Goal: Register for event/course

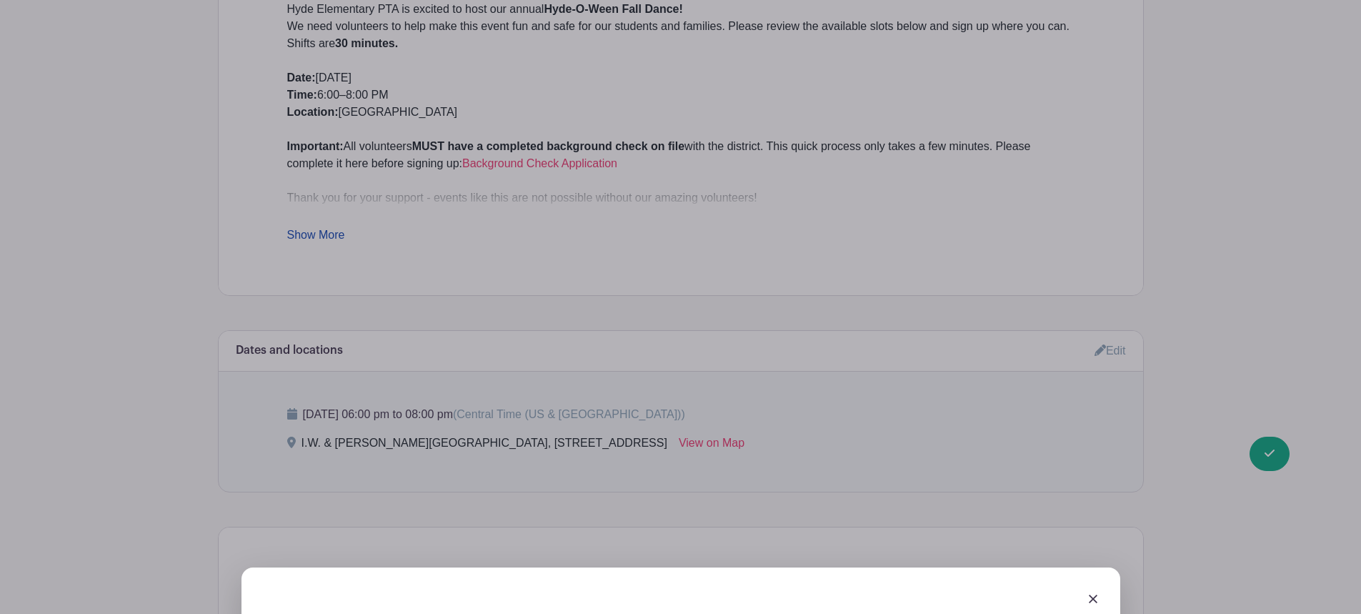
scroll to position [667, 0]
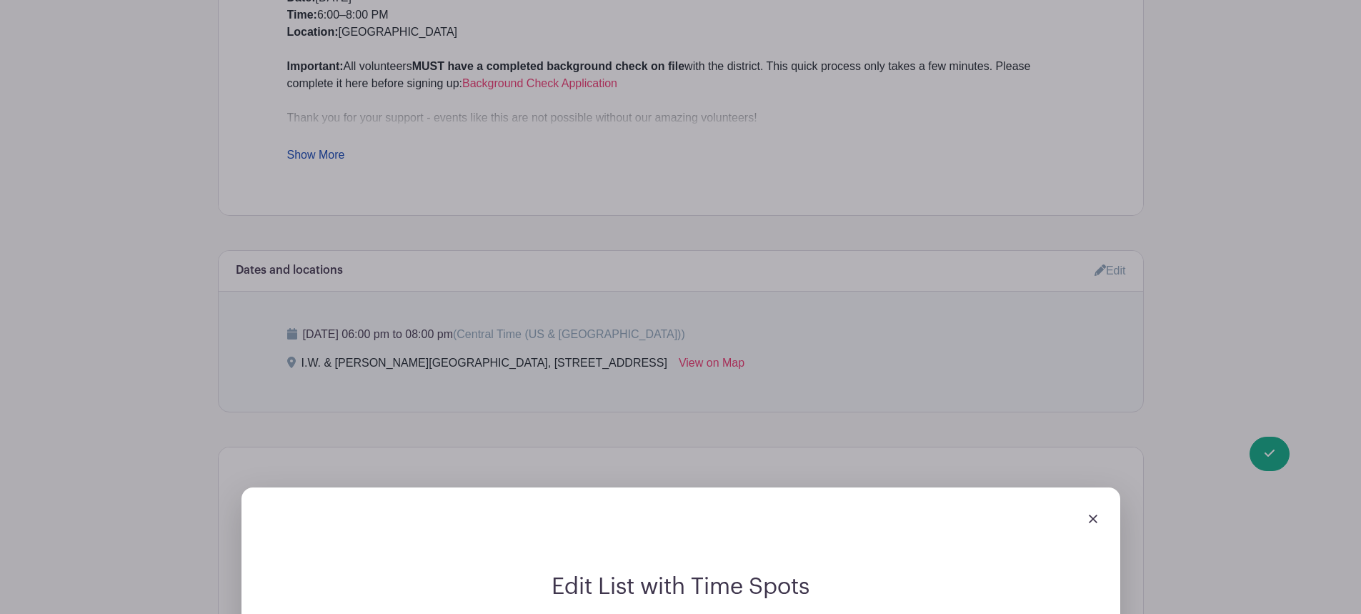
click at [1090, 514] on link at bounding box center [1093, 518] width 9 height 12
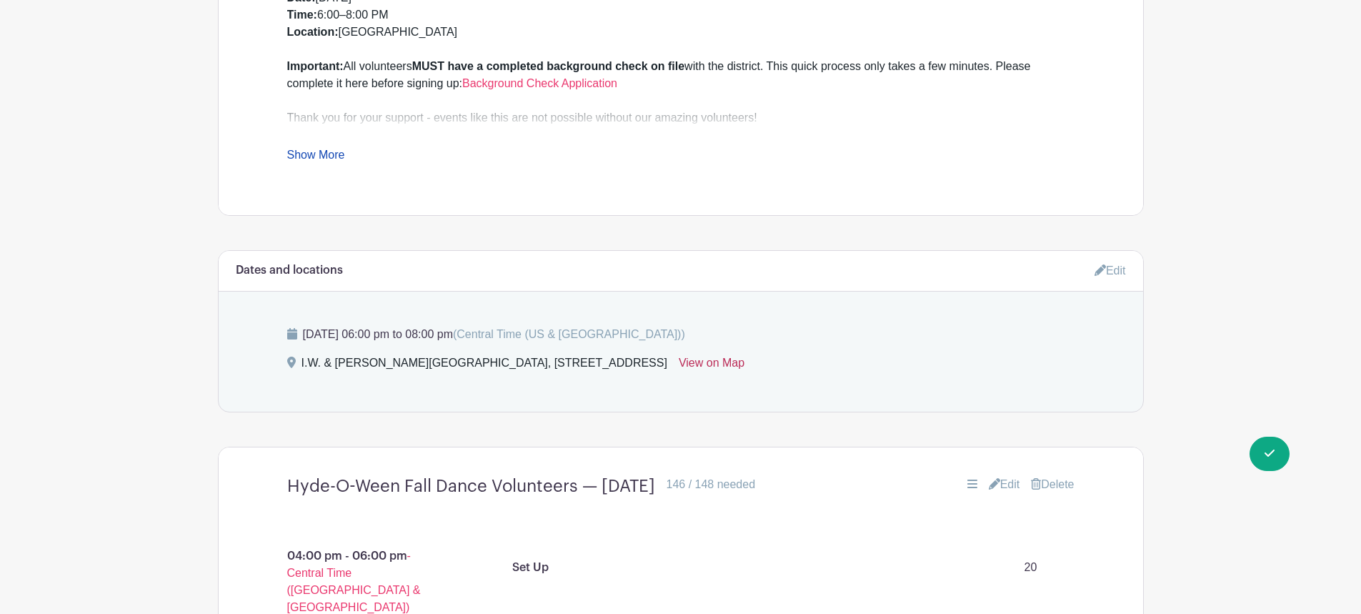
scroll to position [166, 0]
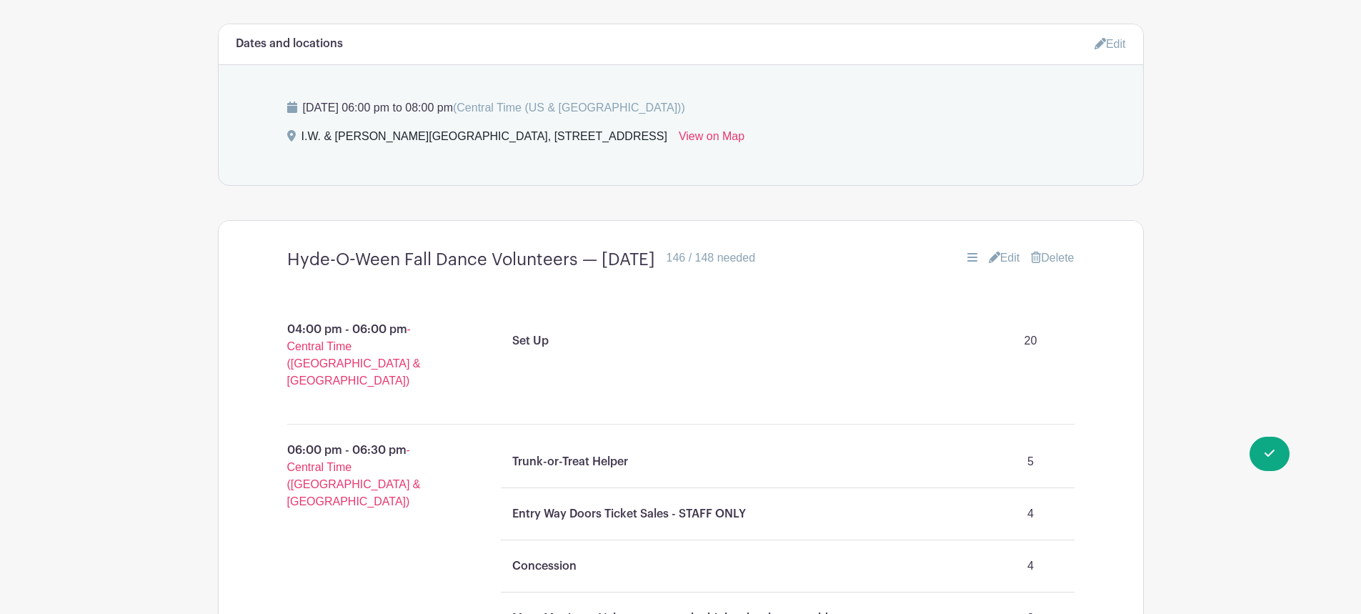
scroll to position [1000, 0]
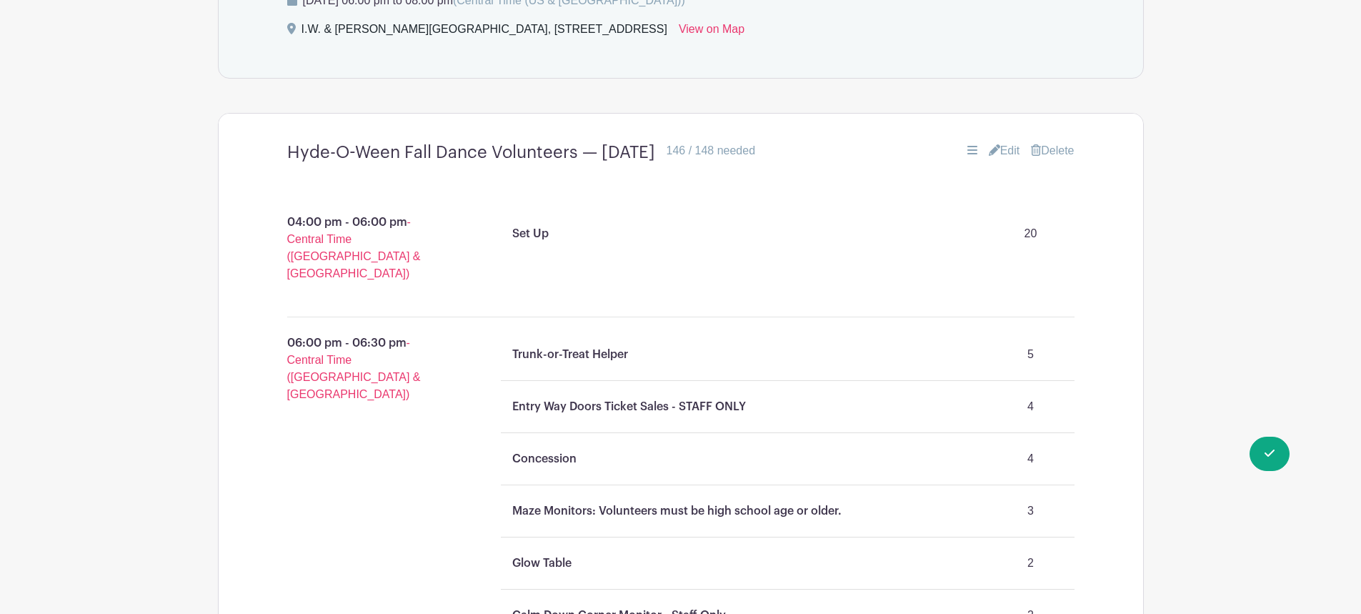
click at [635, 338] on div "Trunk-or-Treat Helper 5" at bounding box center [788, 354] width 562 height 40
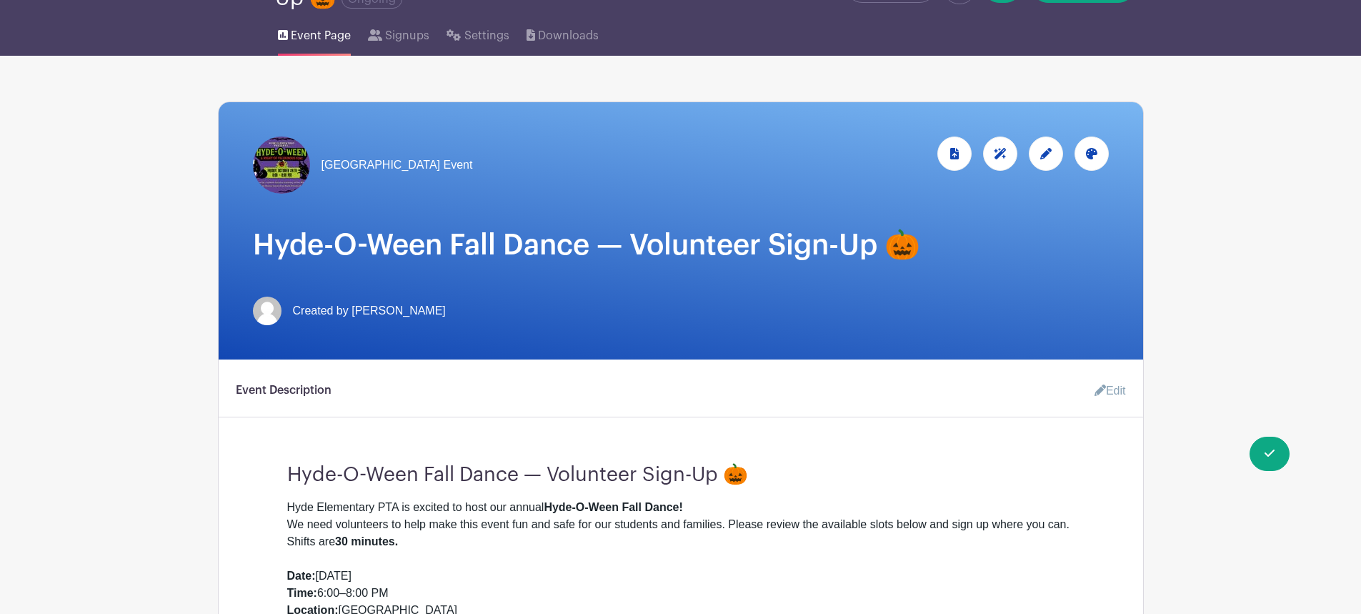
scroll to position [0, 0]
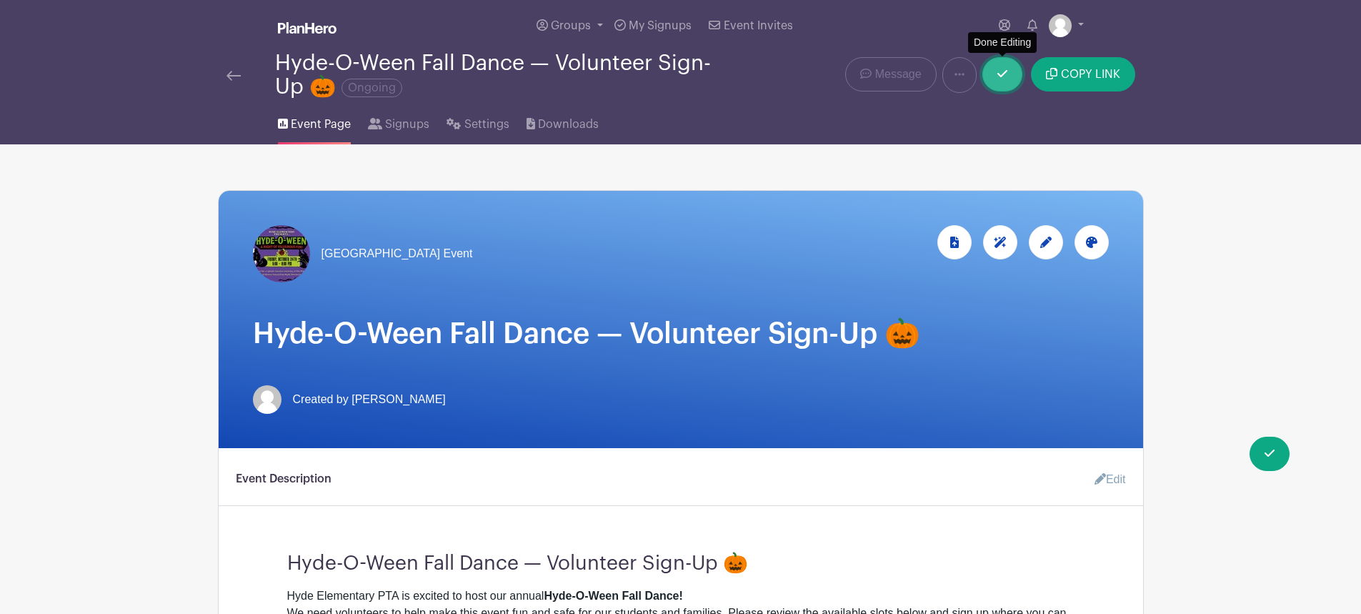
click at [1009, 74] on link at bounding box center [1003, 74] width 40 height 34
click at [1067, 24] on img at bounding box center [1060, 25] width 23 height 23
click at [1015, 96] on link "Logout" at bounding box center [1026, 94] width 113 height 23
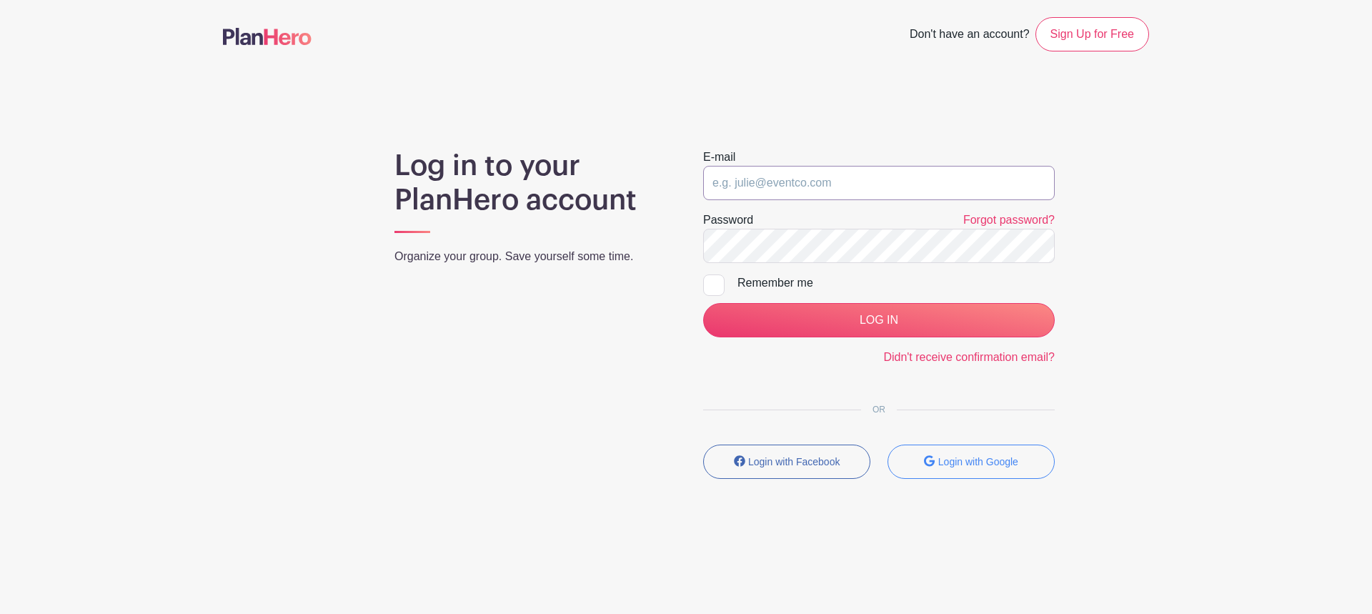
type input "jaclyn_rod@outlook.com"
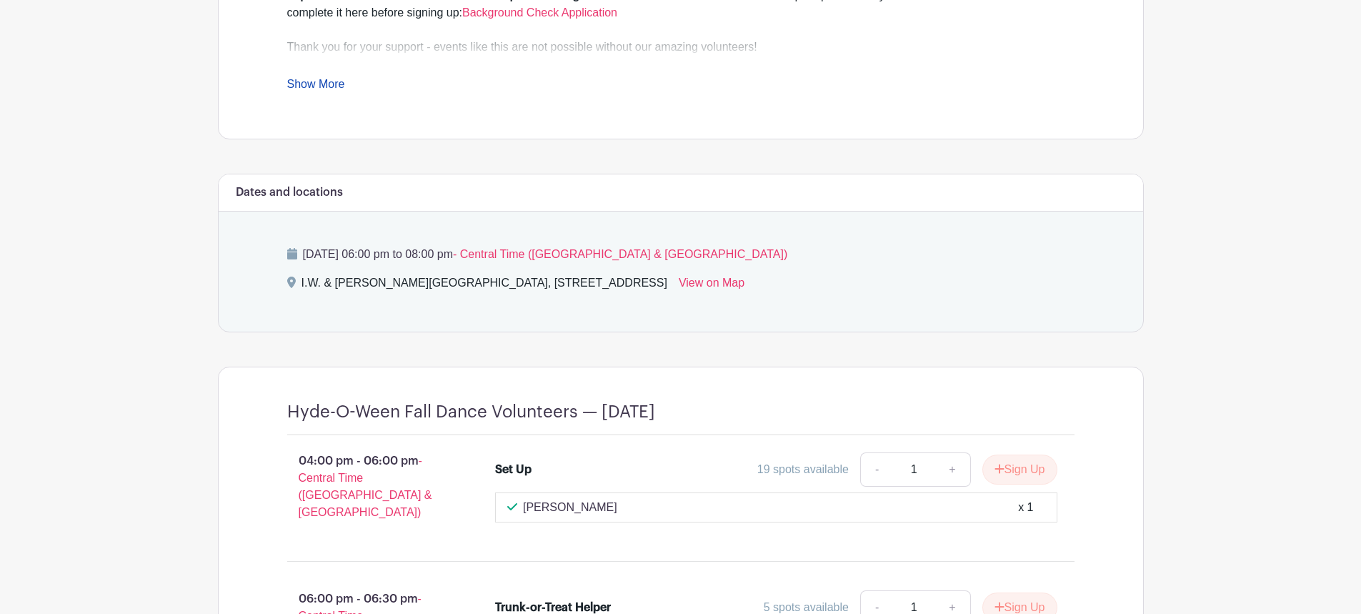
scroll to position [667, 0]
